Goal: Navigation & Orientation: Find specific page/section

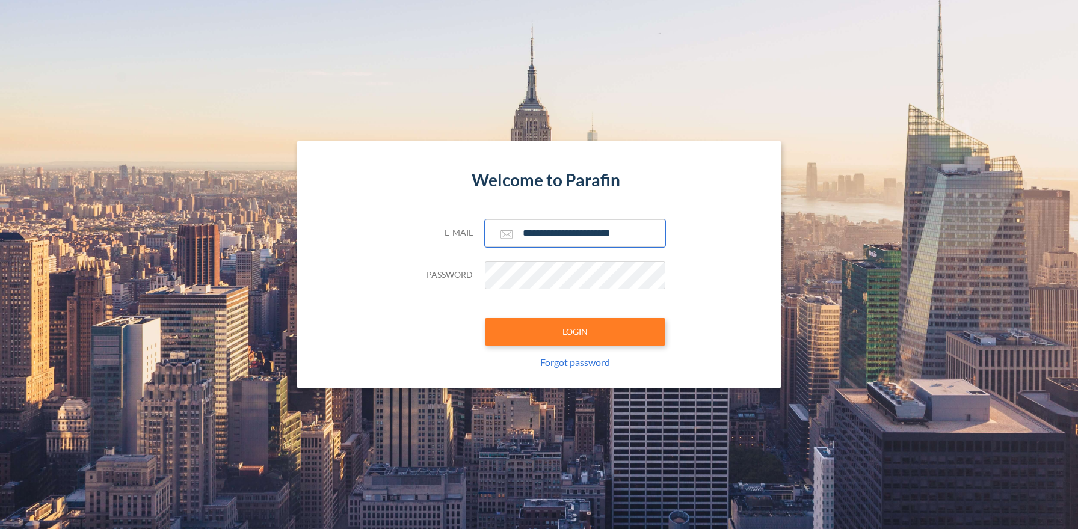
type input "**********"
click at [574, 331] on button "LOGIN" at bounding box center [575, 332] width 180 height 28
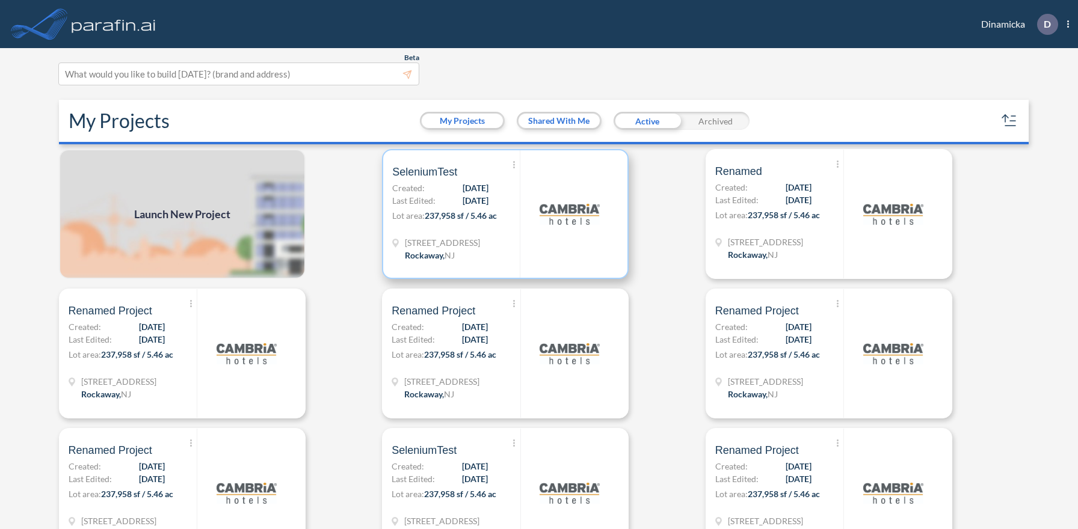
scroll to position [3, 0]
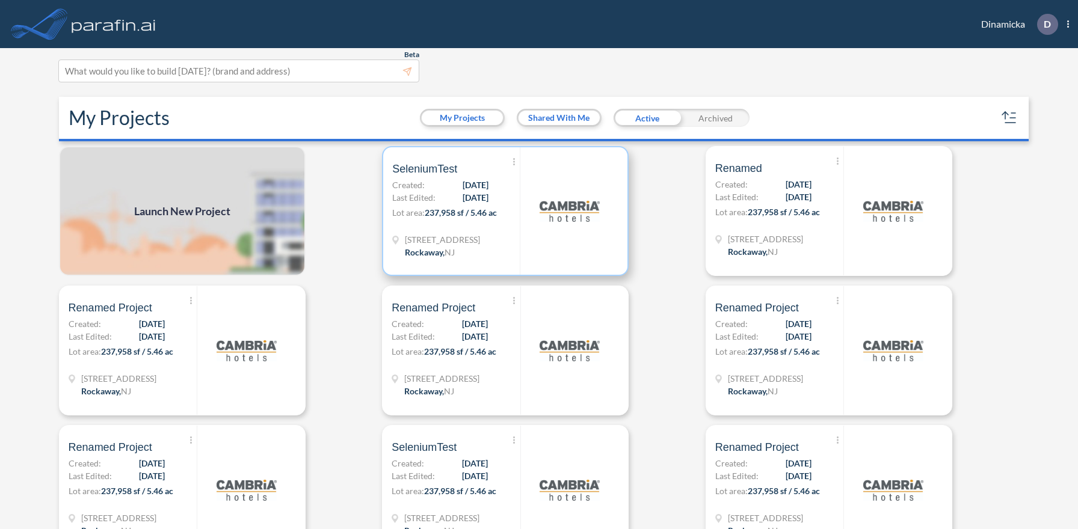
click at [505, 211] on p "Lot area: 237,958 sf / 5.46 ac" at bounding box center [456, 214] width 128 height 17
